Goal: Transaction & Acquisition: Download file/media

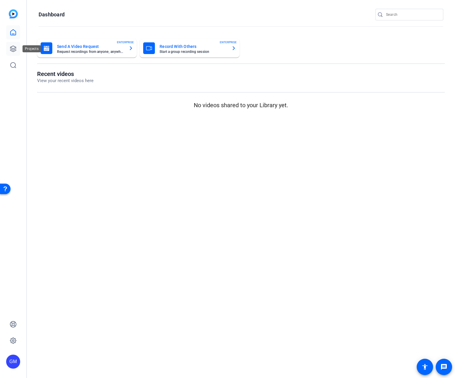
click at [13, 44] on link at bounding box center [13, 49] width 14 height 14
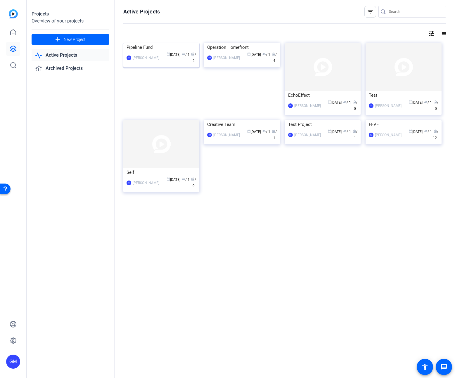
click at [147, 43] on img at bounding box center [161, 43] width 76 height 0
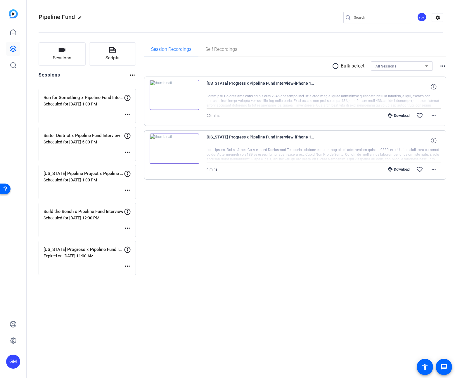
click at [401, 115] on div "Download" at bounding box center [399, 115] width 28 height 5
click at [397, 169] on div "Download" at bounding box center [399, 169] width 28 height 5
click at [398, 115] on div "Download" at bounding box center [399, 115] width 28 height 5
